Goal: Information Seeking & Learning: Learn about a topic

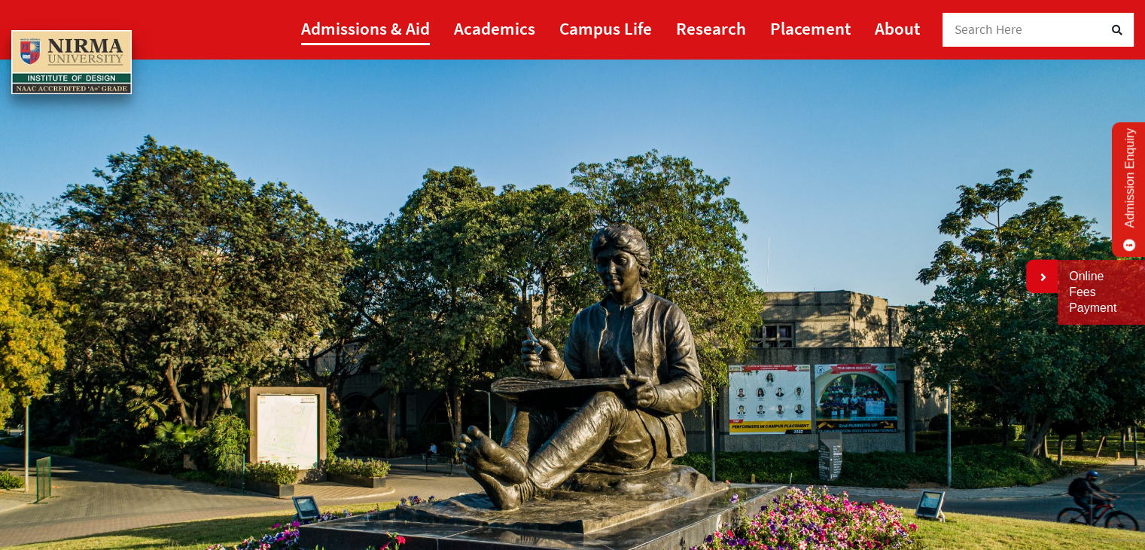
click at [395, 36] on link "Admissions & Aid" at bounding box center [365, 28] width 129 height 34
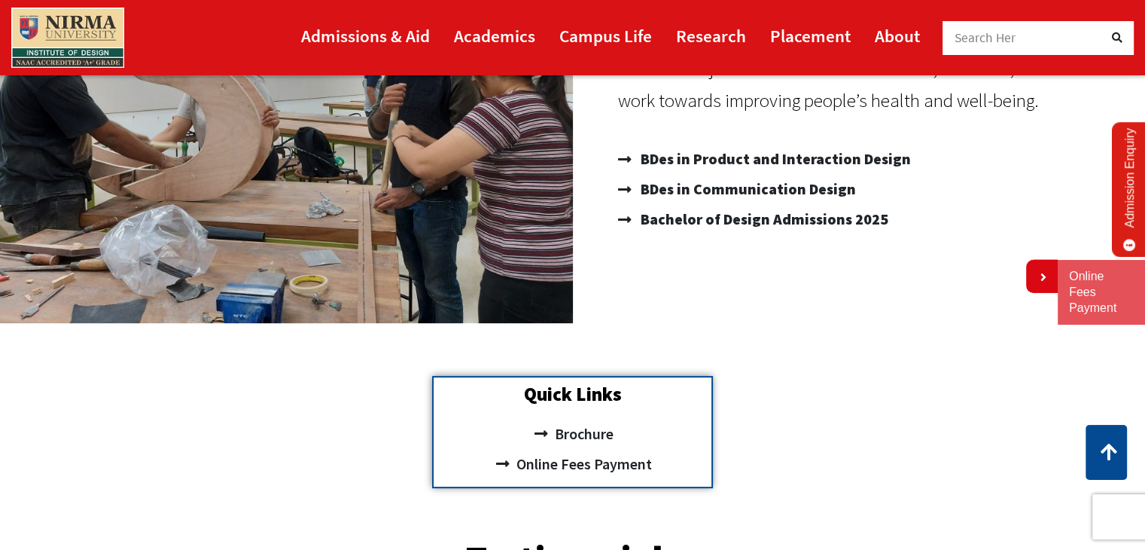
scroll to position [226, 0]
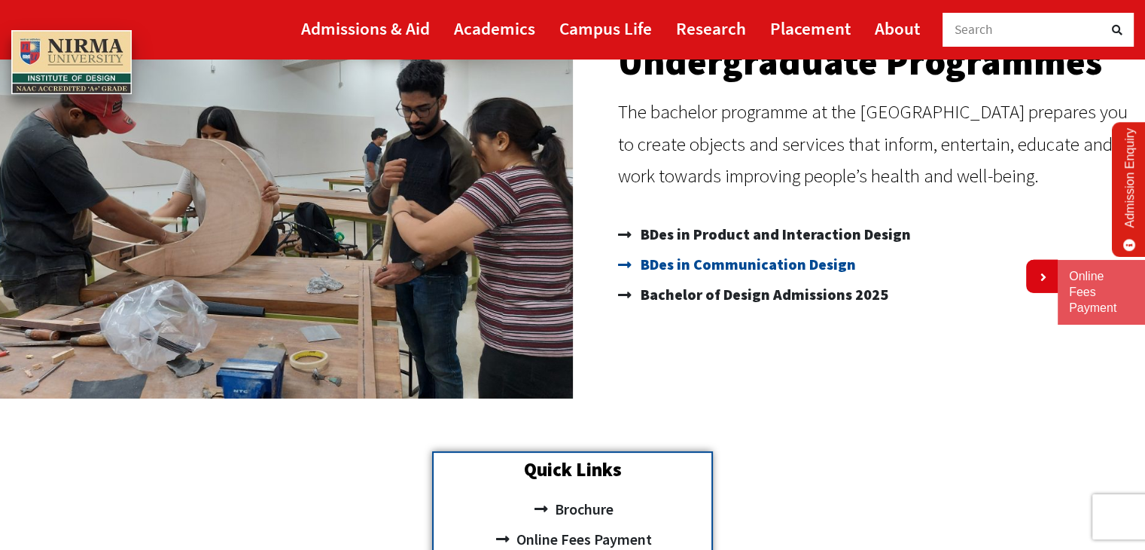
click at [786, 270] on span "BDes in Communication Design" at bounding box center [746, 264] width 219 height 30
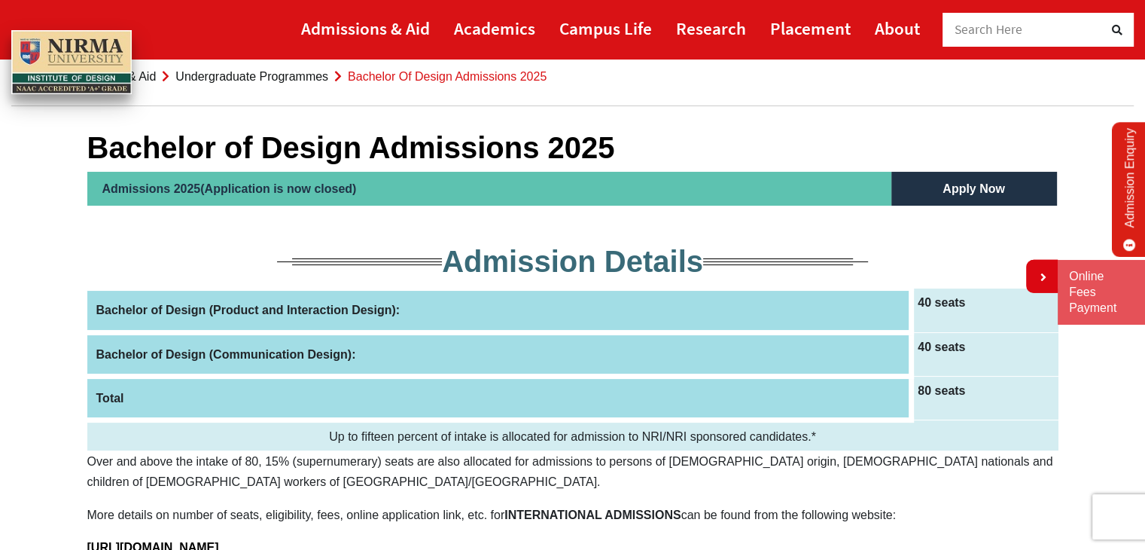
scroll to position [75, 0]
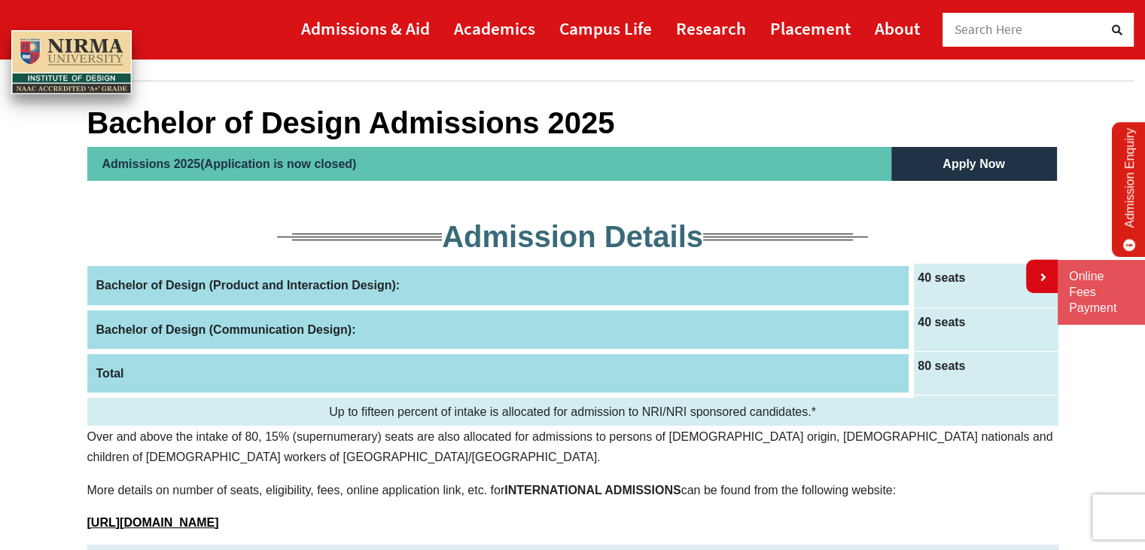
click at [274, 331] on th "Bachelor of Design (Communication Design):" at bounding box center [499, 329] width 825 height 44
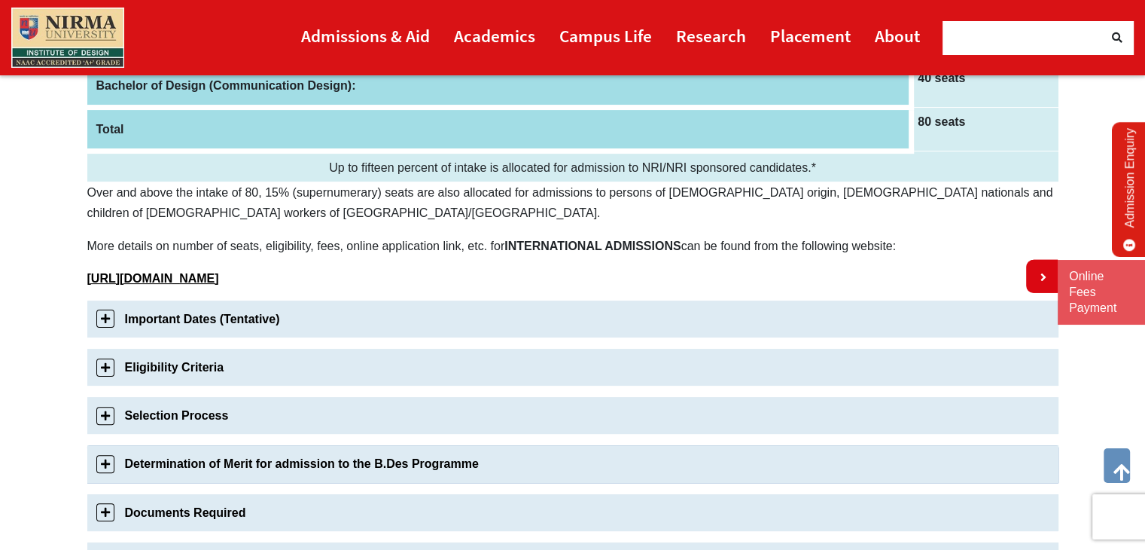
scroll to position [377, 0]
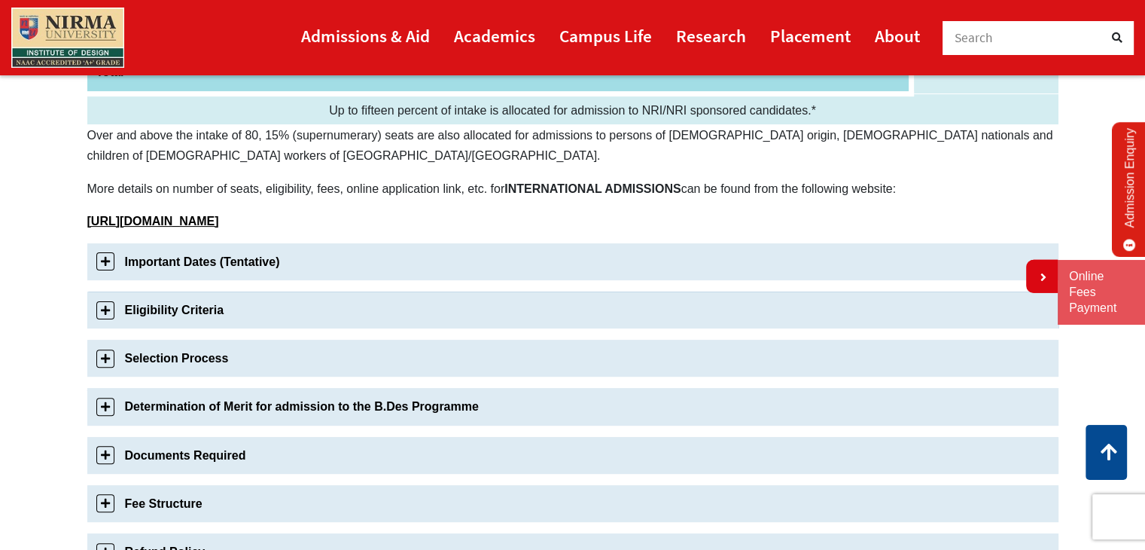
click at [108, 308] on link "Eligibility Criteria" at bounding box center [572, 309] width 971 height 37
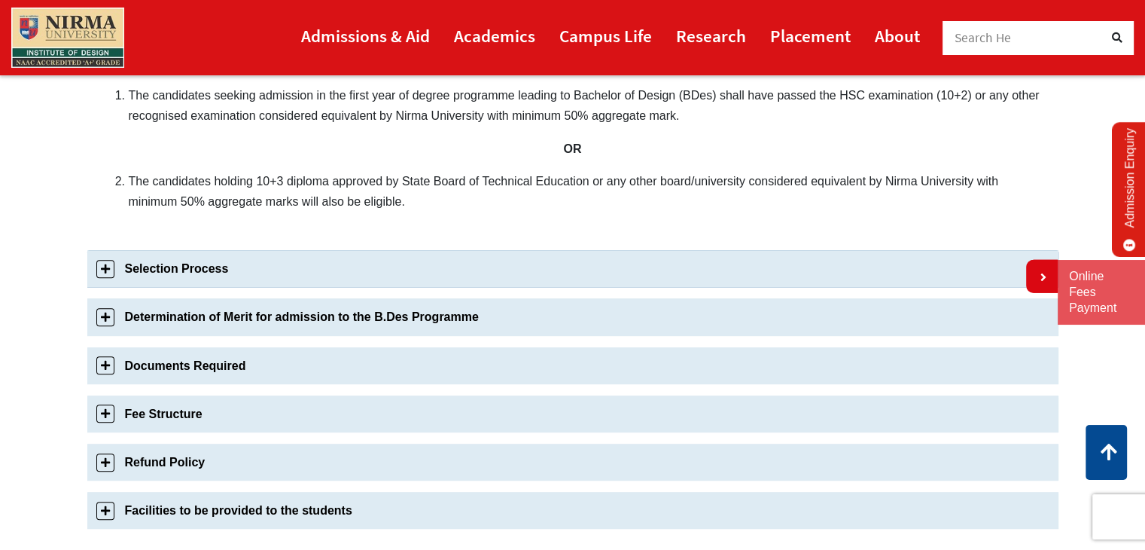
scroll to position [651, 0]
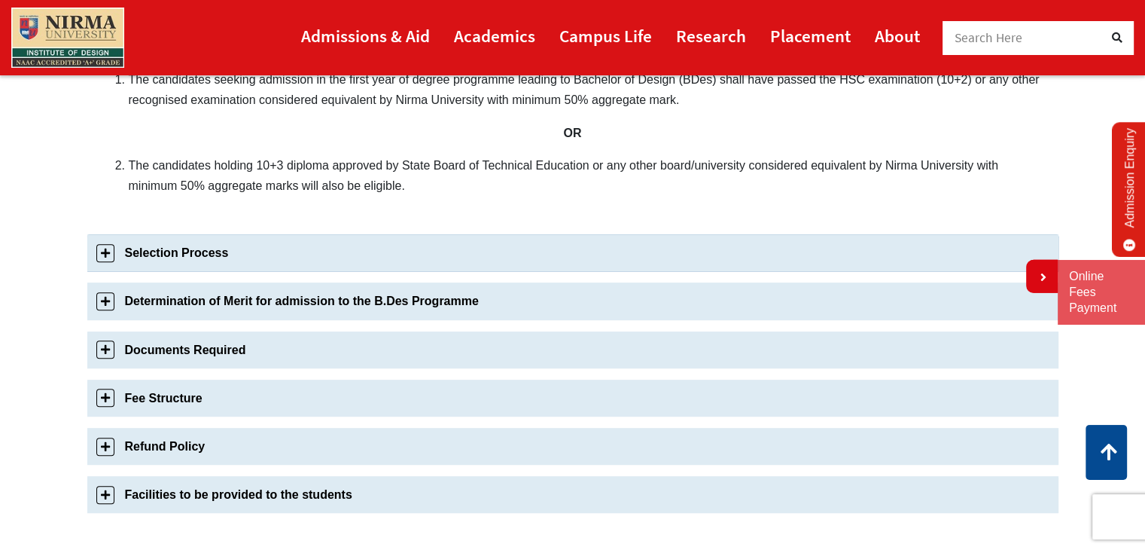
click at [105, 249] on link "Selection Process" at bounding box center [572, 252] width 971 height 37
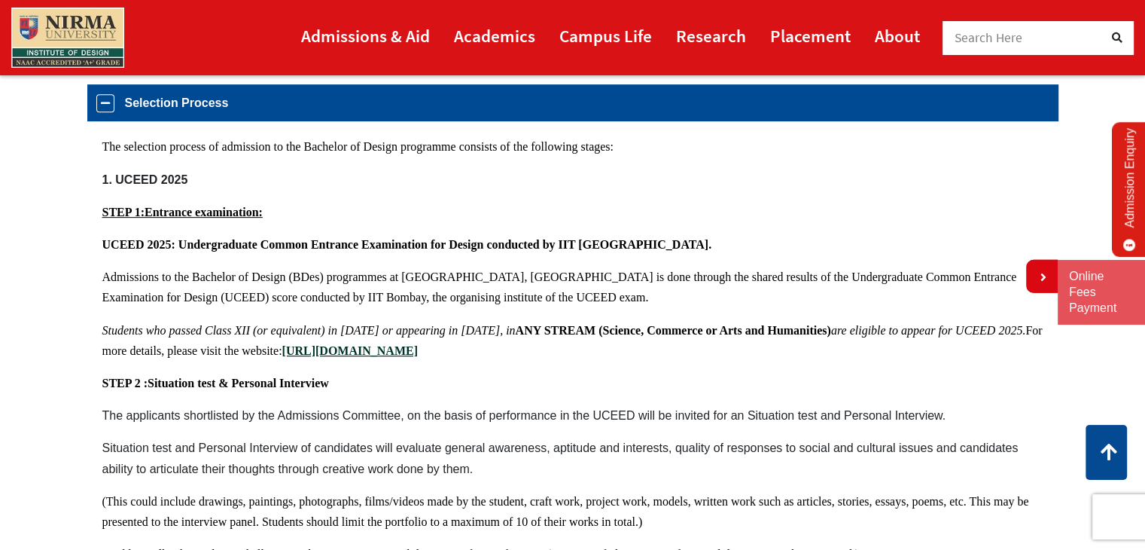
scroll to position [624, 0]
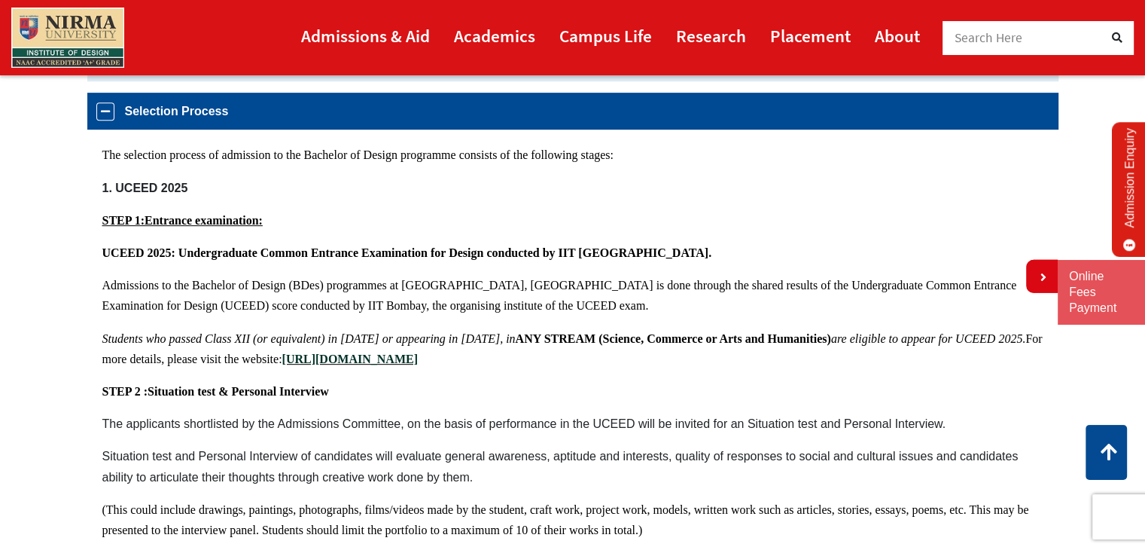
drag, startPoint x: 102, startPoint y: 338, endPoint x: 276, endPoint y: 328, distance: 173.5
click at [276, 332] on span "Students who passed Class XII (or equivalent) in [DATE] or appearing in [DATE],…" at bounding box center [308, 338] width 413 height 13
drag, startPoint x: 935, startPoint y: 334, endPoint x: 984, endPoint y: 336, distance: 49.7
click at [984, 336] on span "are eligible to appear for UCEED 2025." at bounding box center [928, 338] width 195 height 13
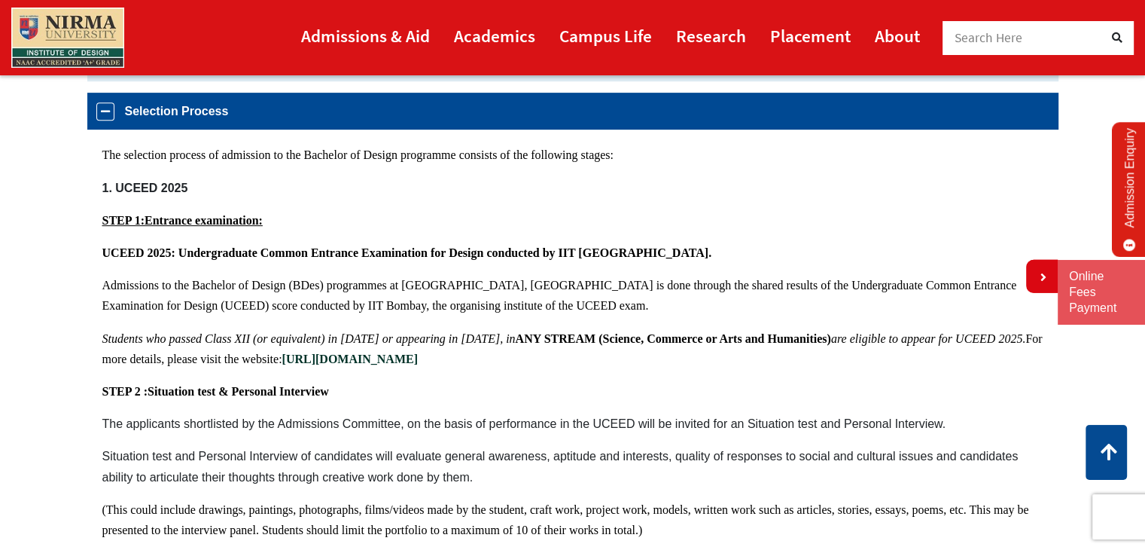
click at [418, 355] on b "[URL][DOMAIN_NAME]" at bounding box center [350, 358] width 136 height 13
drag, startPoint x: 284, startPoint y: 357, endPoint x: 451, endPoint y: 354, distance: 167.2
click at [451, 354] on span "Students who passed Class XII (or equivalent) in [DATE] or appearing in [DATE],…" at bounding box center [572, 348] width 941 height 33
click at [559, 394] on p "STEP 2 : Situation test & Personal Interview" at bounding box center [572, 391] width 941 height 20
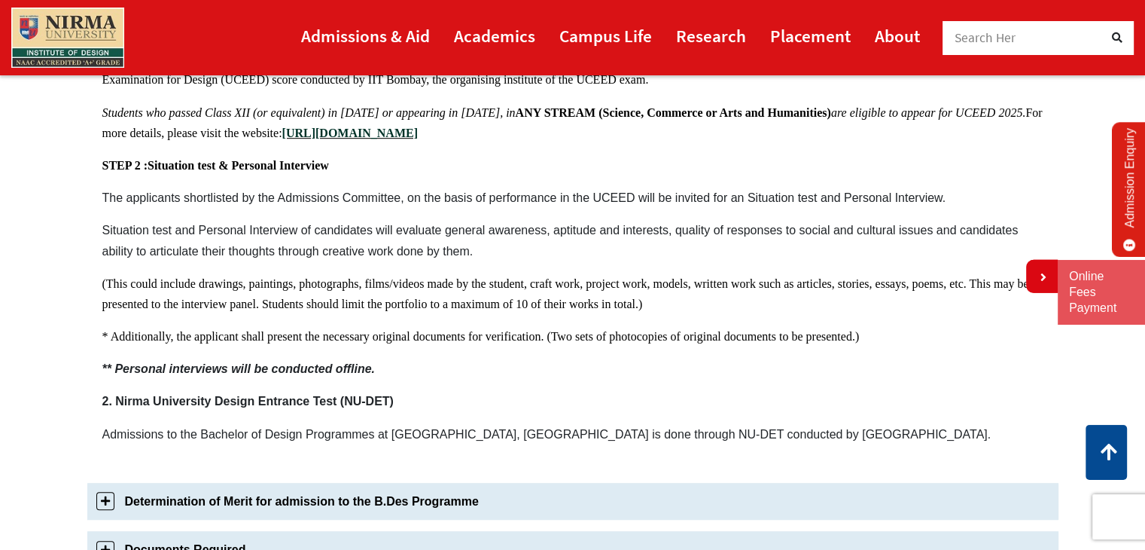
scroll to position [925, 0]
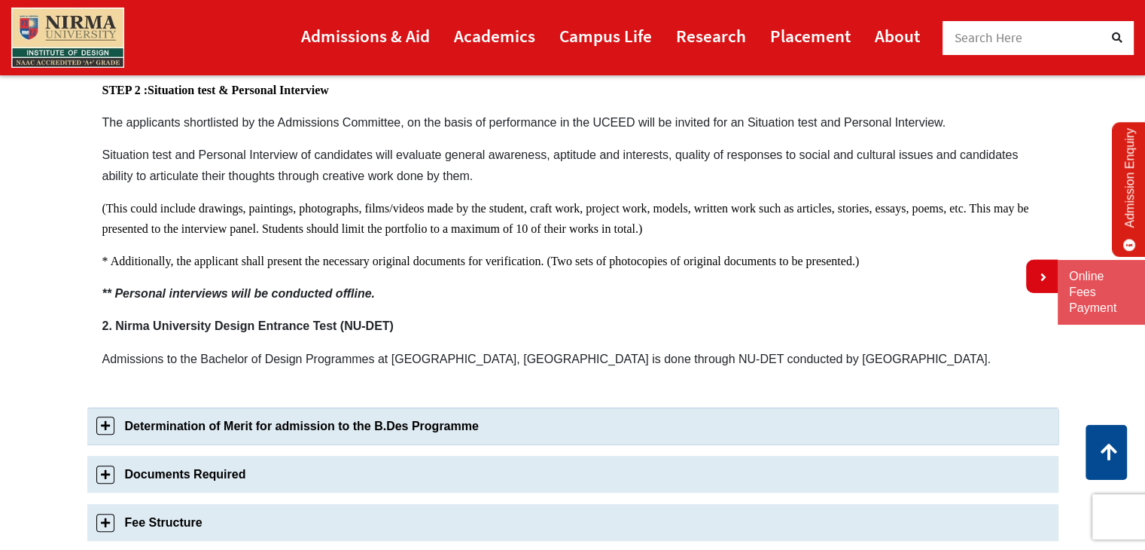
click at [105, 419] on link "Determination of Merit for admission to the B.Des Programme" at bounding box center [572, 425] width 971 height 37
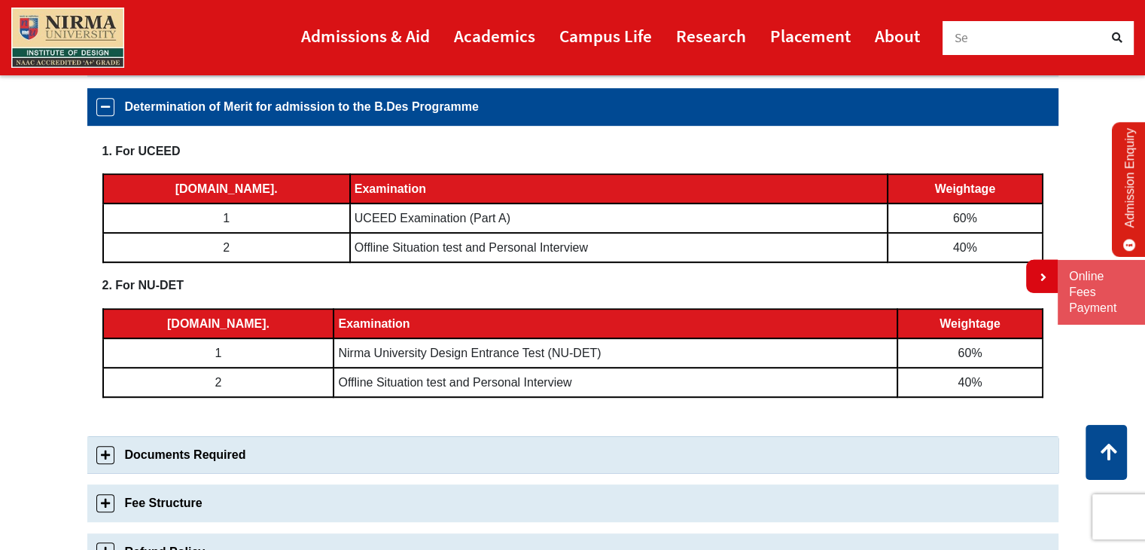
scroll to position [747, 0]
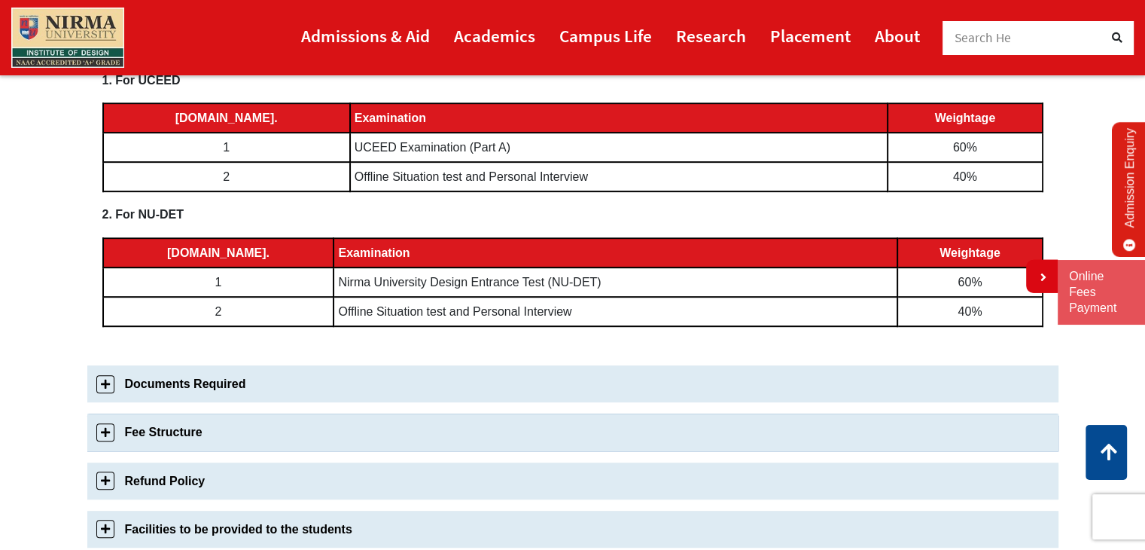
click at [108, 423] on link "Fee Structure" at bounding box center [572, 431] width 971 height 37
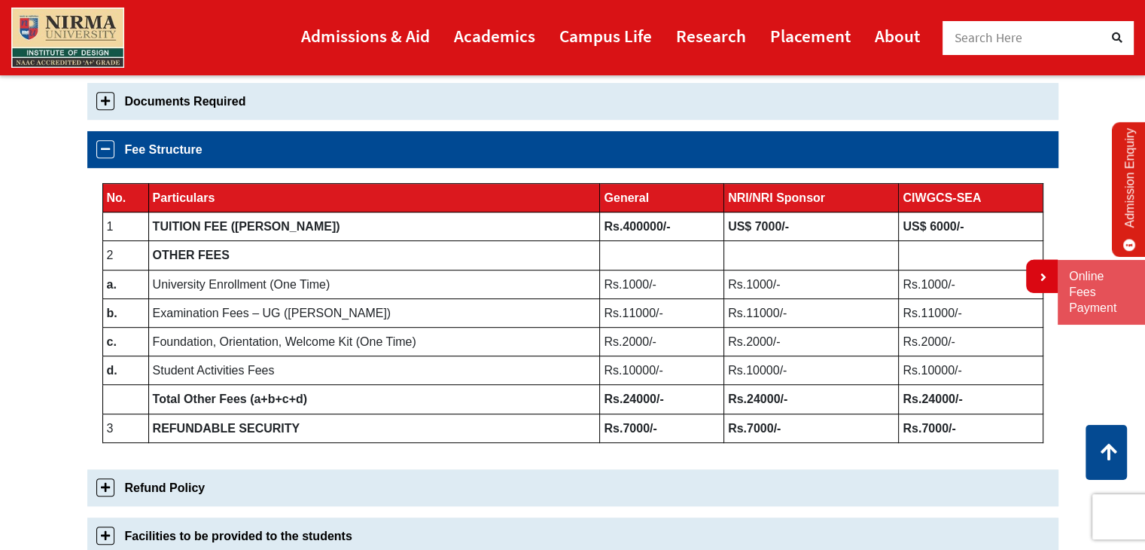
scroll to position [694, 0]
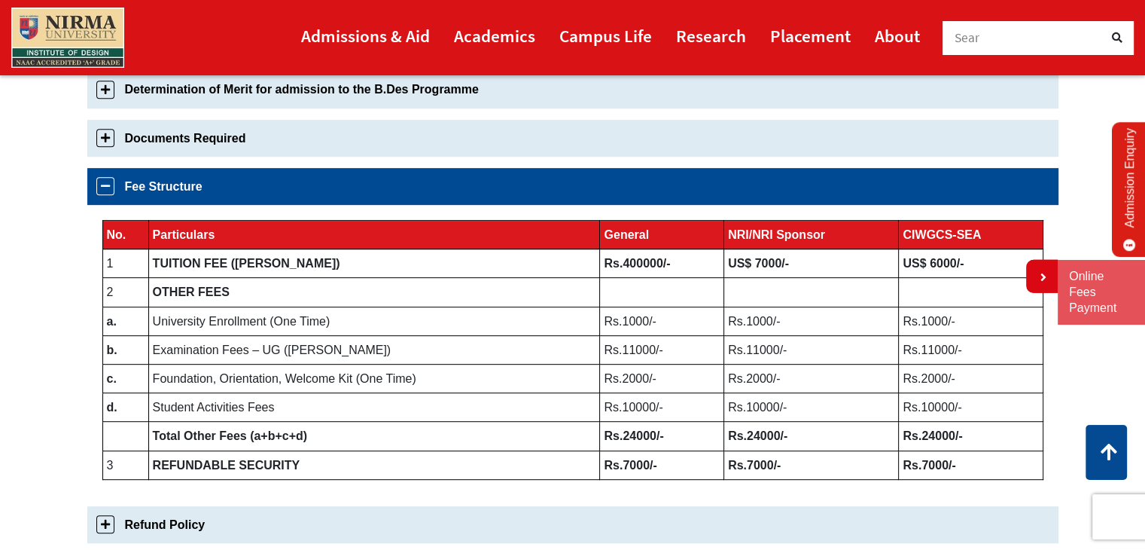
click at [608, 260] on b "Rs.400000/-" at bounding box center [637, 263] width 66 height 13
click at [610, 261] on b "Rs.400000/-" at bounding box center [637, 263] width 66 height 13
click at [614, 261] on b "Rs.400000/-" at bounding box center [637, 263] width 66 height 13
click at [613, 260] on b "Rs.400000/-" at bounding box center [637, 263] width 66 height 13
click at [623, 261] on b "Rs.400000/-" at bounding box center [637, 263] width 66 height 13
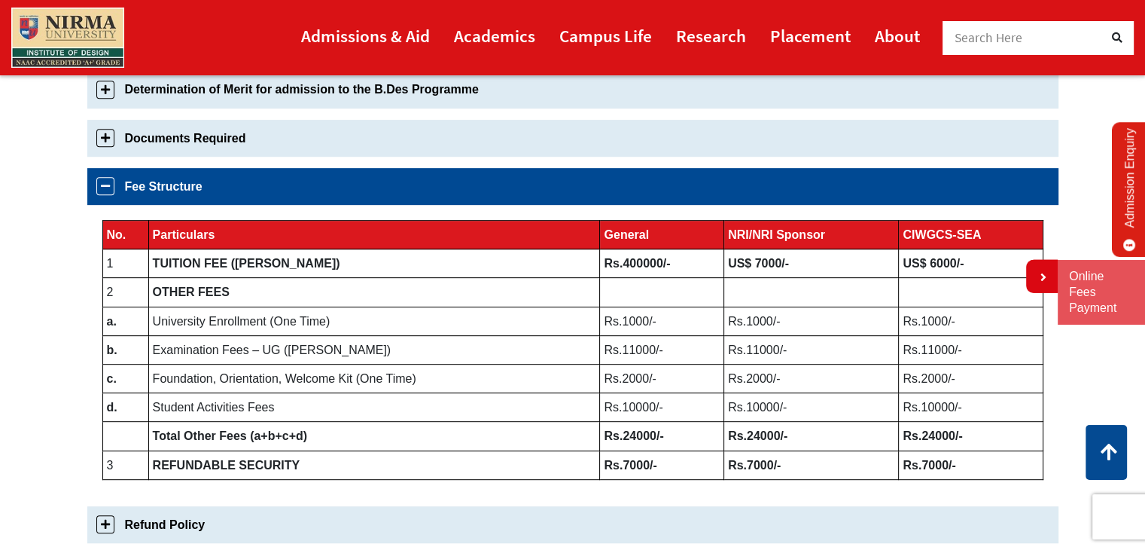
click at [623, 261] on b "Rs.400000/-" at bounding box center [637, 263] width 66 height 13
drag, startPoint x: 163, startPoint y: 259, endPoint x: 325, endPoint y: 258, distance: 161.9
click at [325, 258] on td "TUITION FEE ([PERSON_NAME])" at bounding box center [374, 263] width 452 height 29
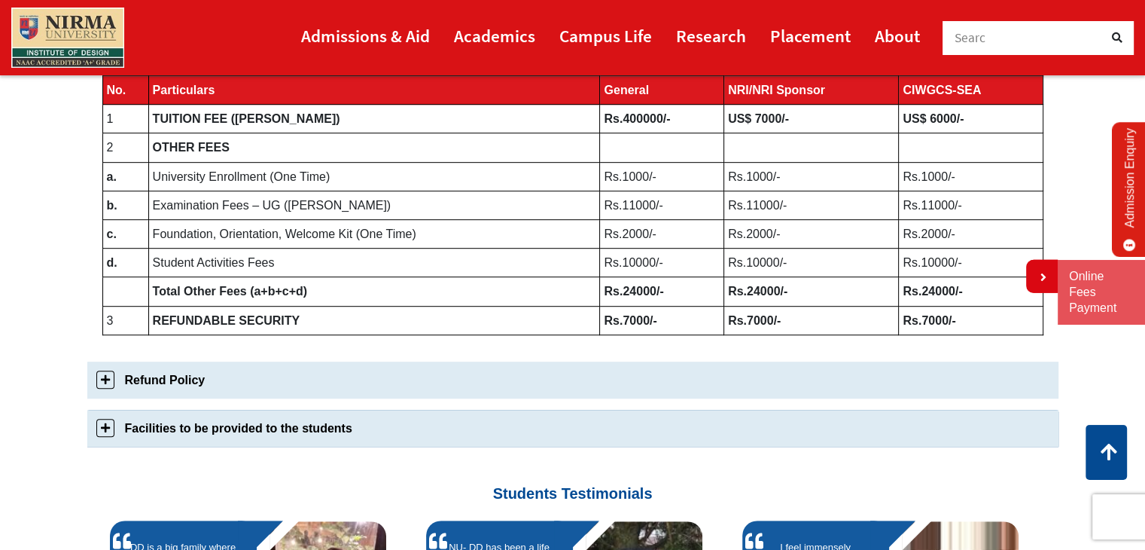
scroll to position [919, 0]
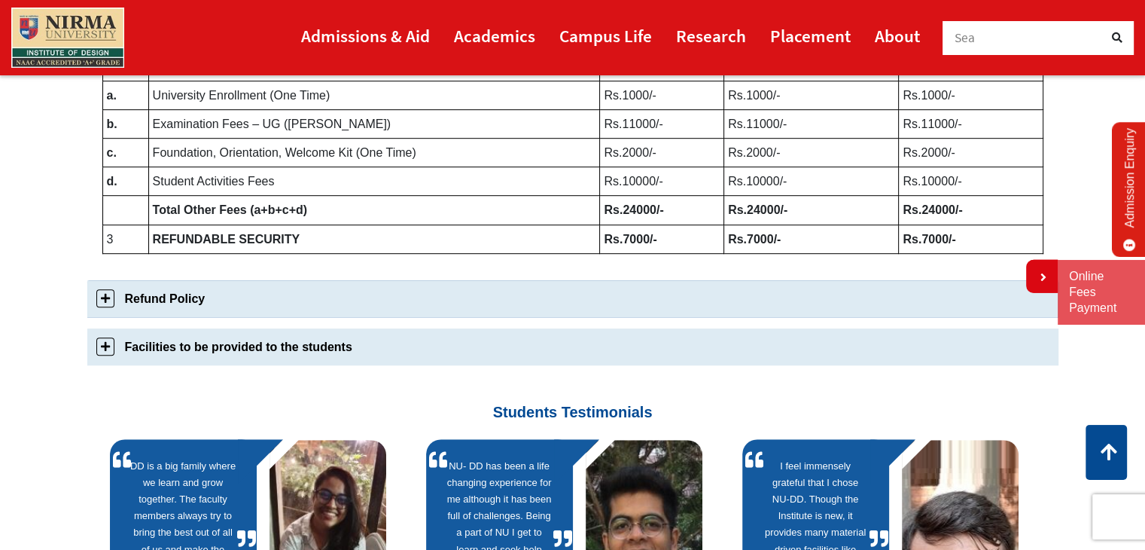
click at [104, 304] on link "Refund Policy" at bounding box center [572, 298] width 971 height 37
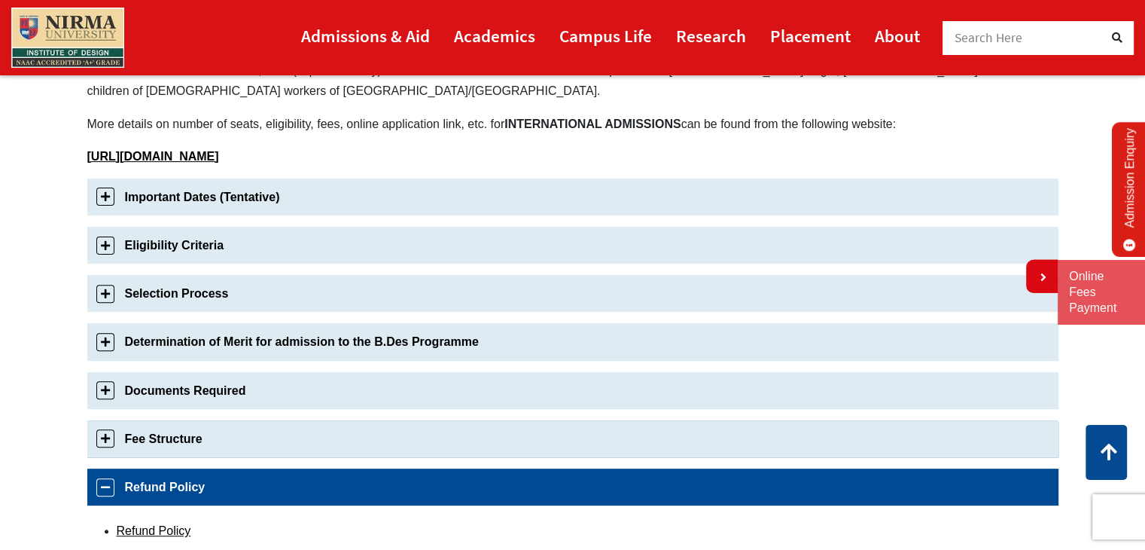
scroll to position [441, 0]
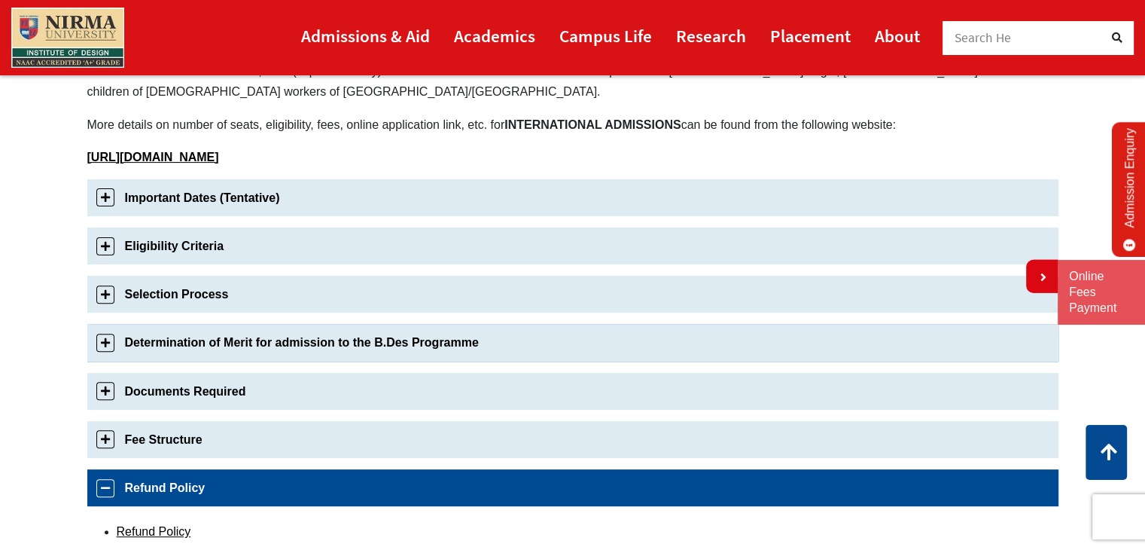
click at [220, 335] on link "Determination of Merit for admission to the B.Des Programme" at bounding box center [572, 342] width 971 height 37
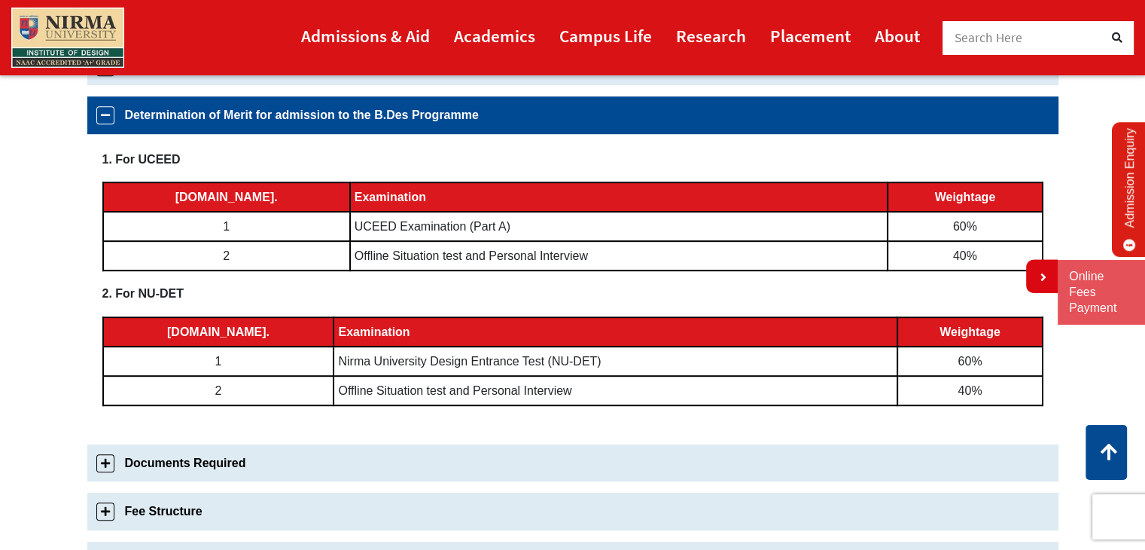
scroll to position [672, 0]
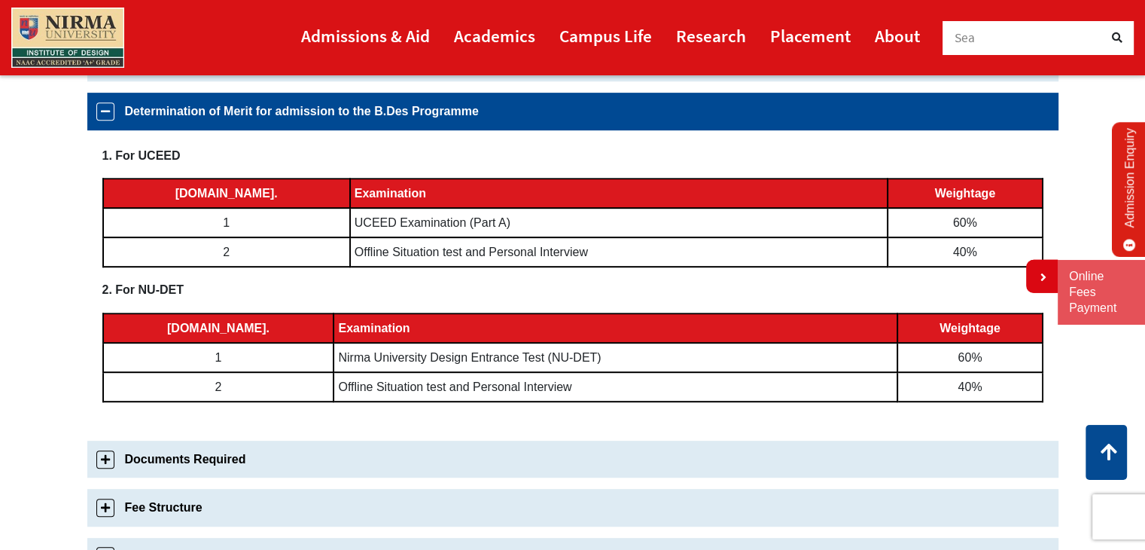
click at [947, 227] on td "60%" at bounding box center [965, 222] width 154 height 29
click at [452, 252] on td "Offline Situation test and Personal Interview" at bounding box center [619, 251] width 538 height 29
click at [374, 245] on td "Offline Situation test and Personal Interview" at bounding box center [619, 251] width 538 height 29
click at [930, 389] on td "40%" at bounding box center [970, 386] width 145 height 29
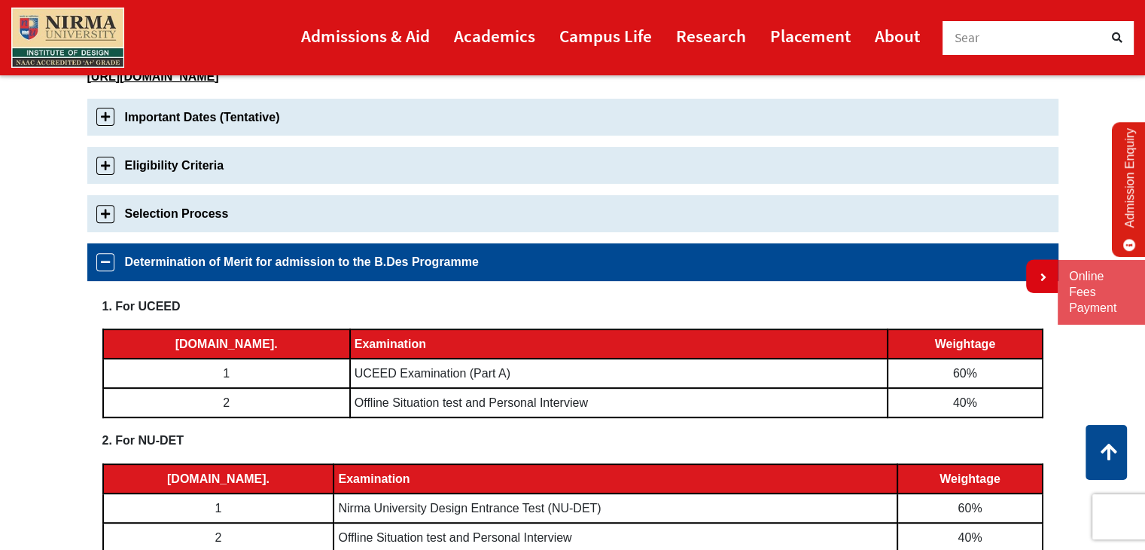
scroll to position [69, 0]
